Goal: Task Accomplishment & Management: Use online tool/utility

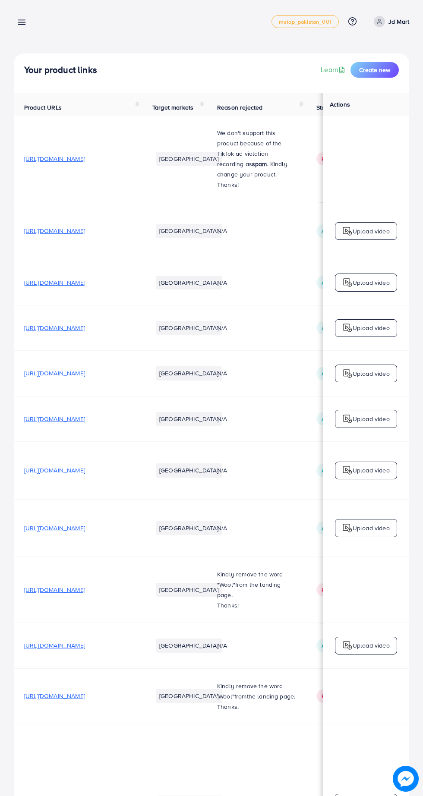
click at [22, 20] on line at bounding box center [22, 20] width 7 height 0
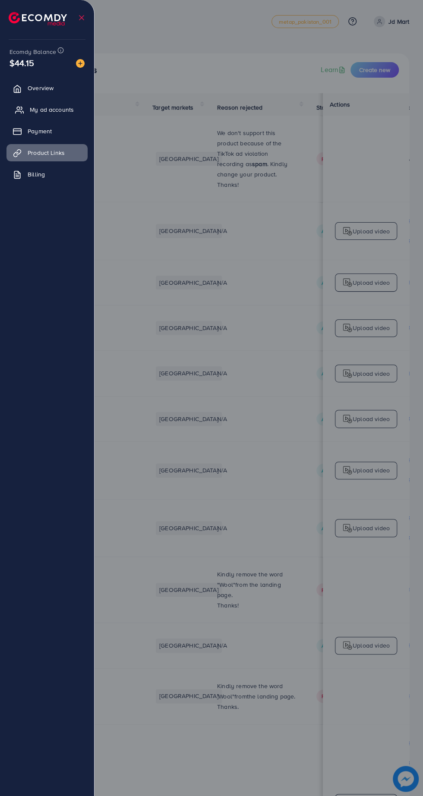
click at [55, 109] on span "My ad accounts" at bounding box center [52, 109] width 44 height 9
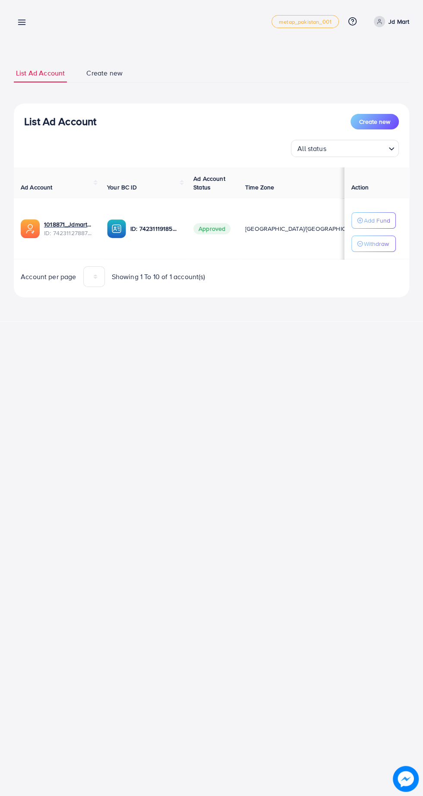
click at [22, 22] on line at bounding box center [22, 22] width 7 height 0
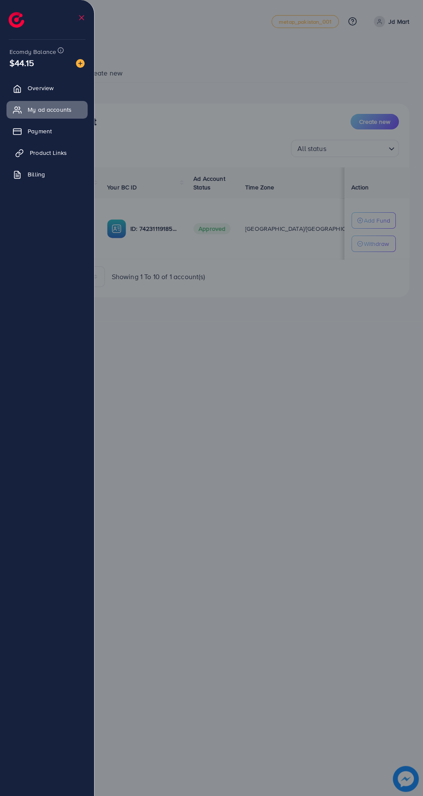
click at [52, 152] on span "Product Links" at bounding box center [48, 152] width 37 height 9
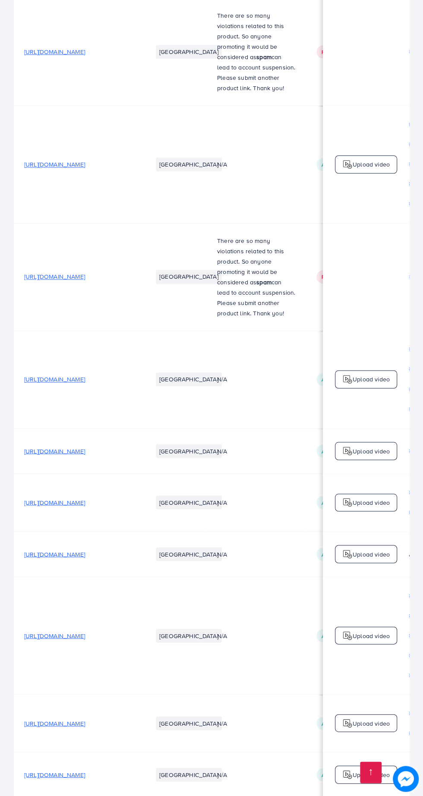
scroll to position [0, 331]
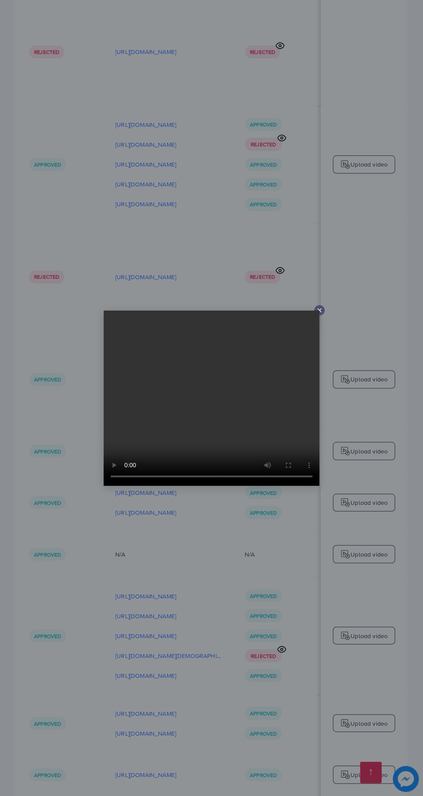
click at [267, 764] on div at bounding box center [211, 398] width 423 height 796
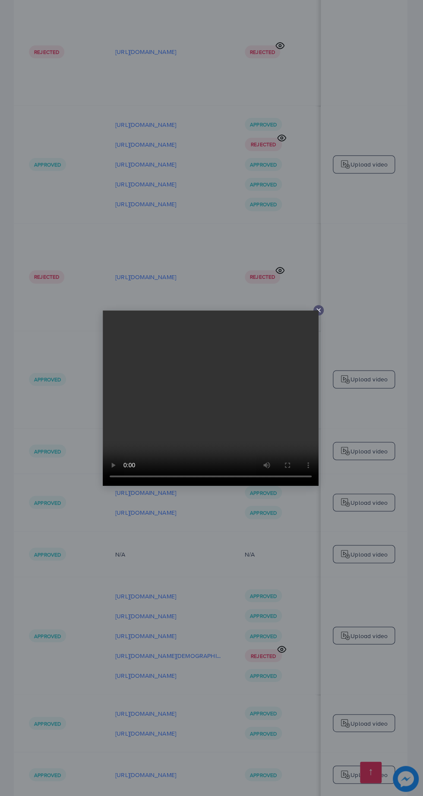
click at [198, 752] on div at bounding box center [211, 398] width 423 height 796
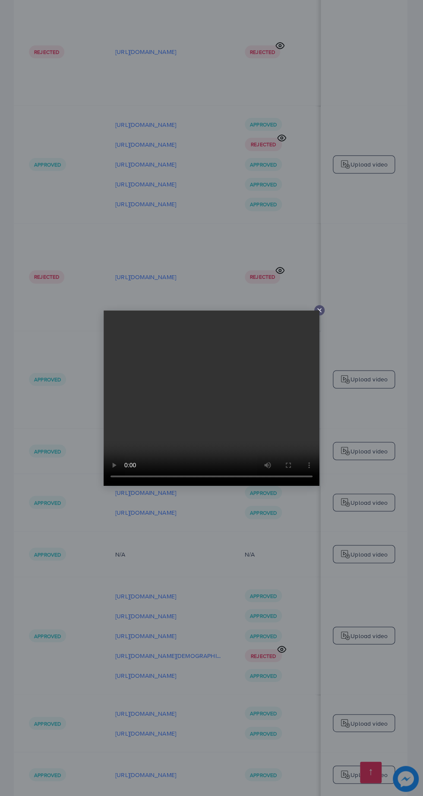
click at [303, 747] on div at bounding box center [211, 398] width 423 height 796
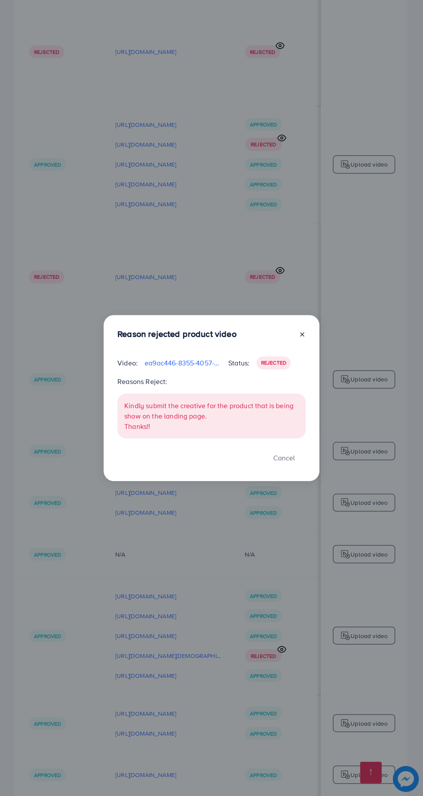
click at [304, 742] on div "Reason rejected product video Video: ea9ac446-8355-4057-9b93-96bdae6d4df7-17563…" at bounding box center [211, 398] width 423 height 796
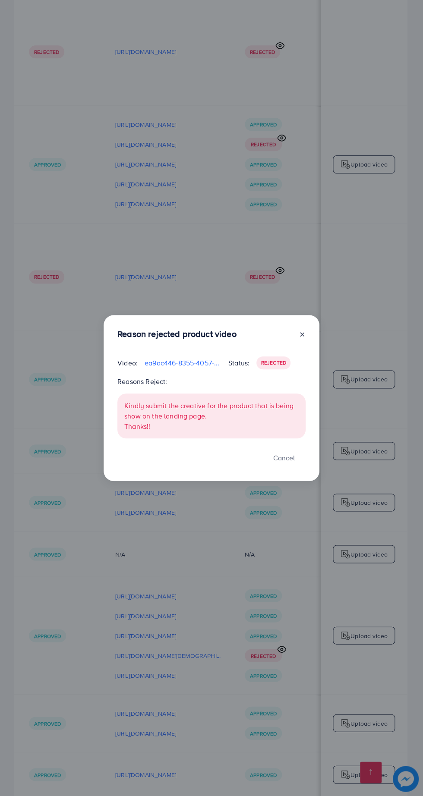
click at [302, 725] on div "Reason rejected product video Video: ea9ac446-8355-4057-9b93-96bdae6d4df7-17563…" at bounding box center [211, 398] width 423 height 796
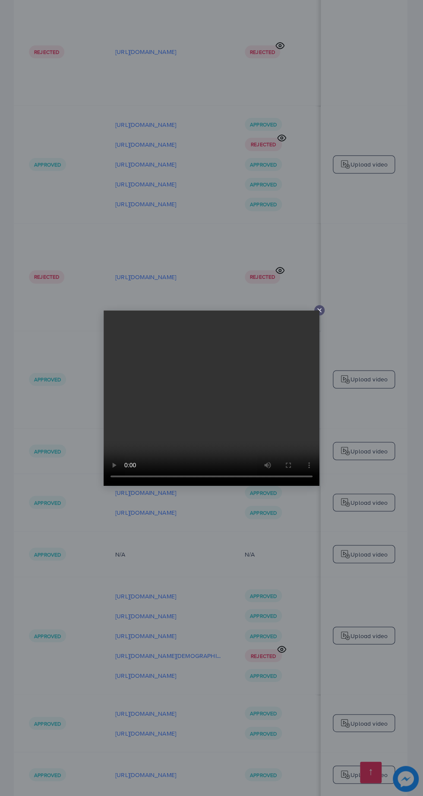
click at [306, 702] on div at bounding box center [211, 398] width 423 height 796
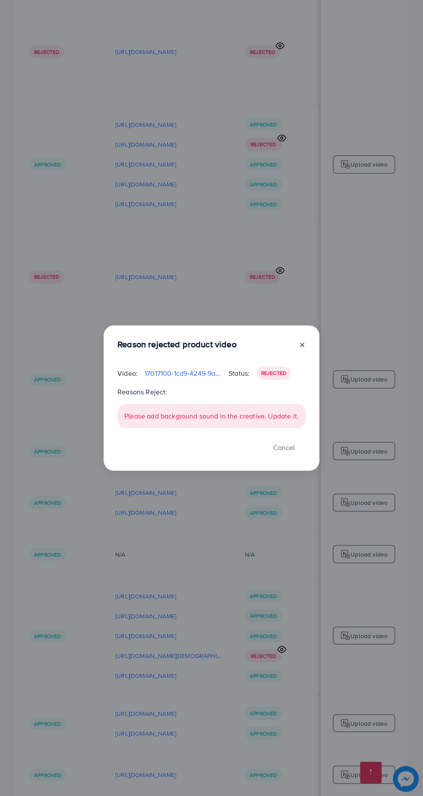
click at [303, 688] on div "Reason rejected product video Video: 17017100-1cd9-4249-9abb-2ded91aac325-17560…" at bounding box center [211, 398] width 423 height 796
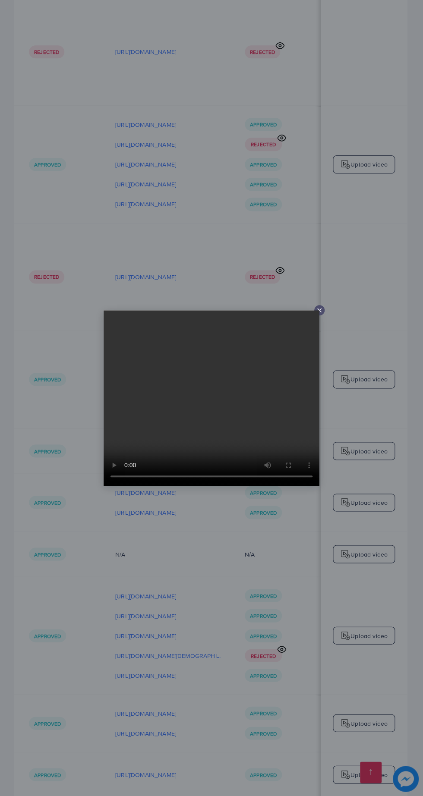
click at [299, 680] on div at bounding box center [211, 398] width 423 height 796
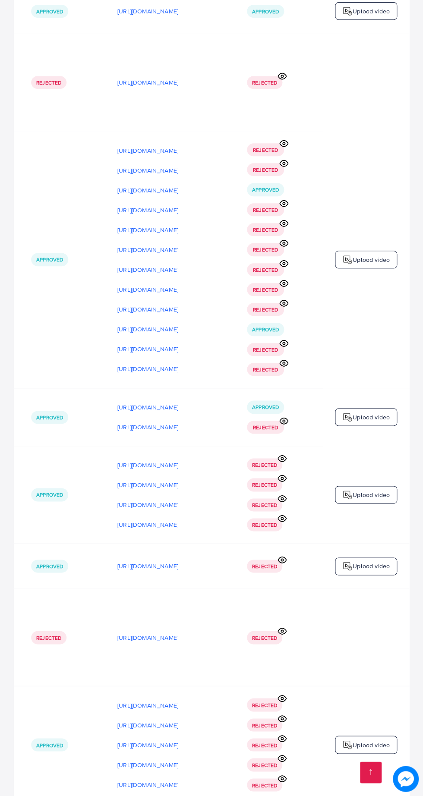
scroll to position [5310, 0]
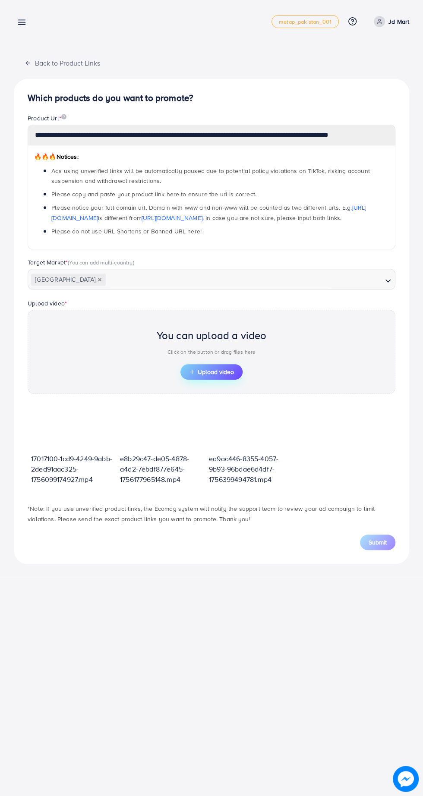
click at [225, 370] on span "Upload video" at bounding box center [211, 372] width 45 height 6
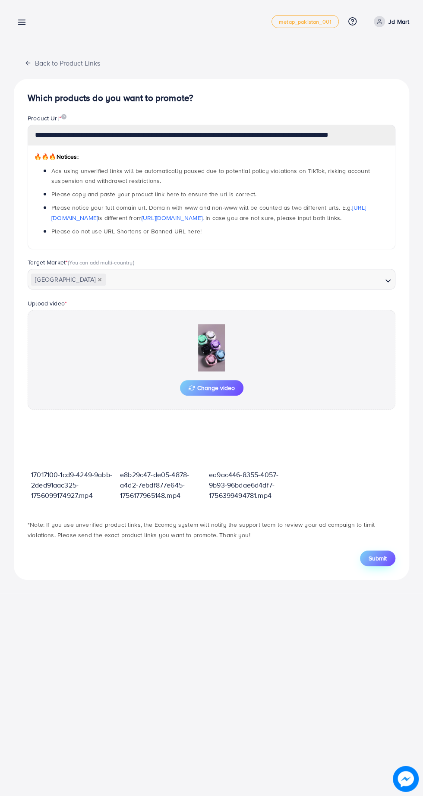
click at [381, 554] on span "Submit" at bounding box center [377, 558] width 18 height 9
